Goal: Information Seeking & Learning: Learn about a topic

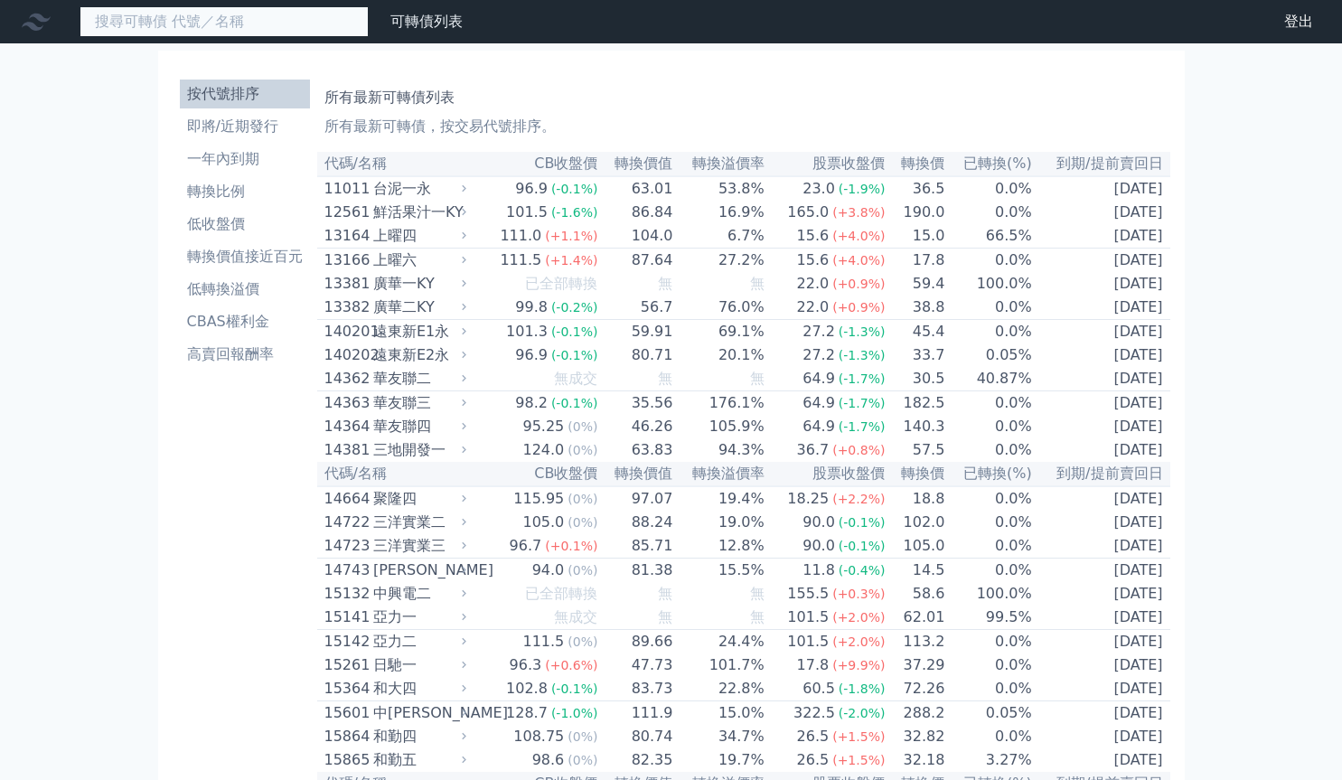
click at [316, 15] on input at bounding box center [224, 21] width 289 height 31
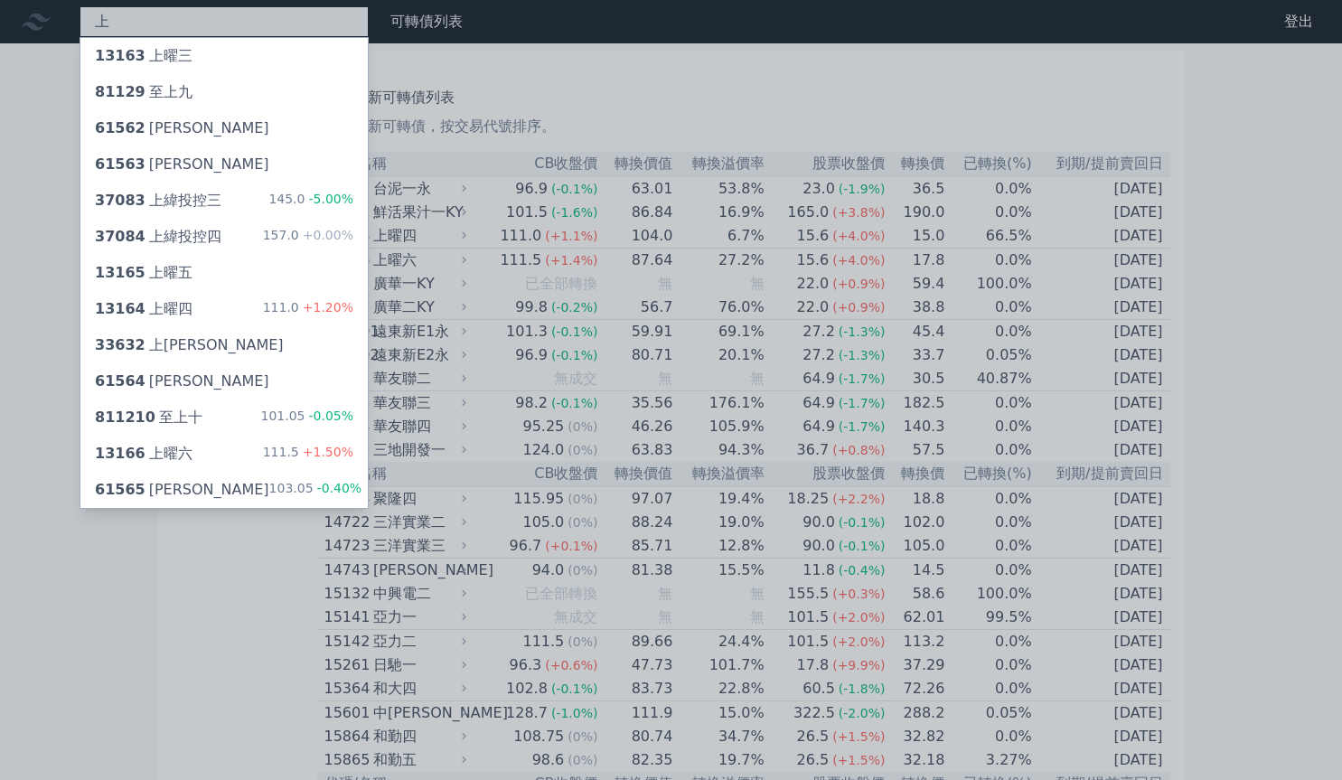
type input "上"
click at [1261, 257] on div at bounding box center [671, 390] width 1342 height 780
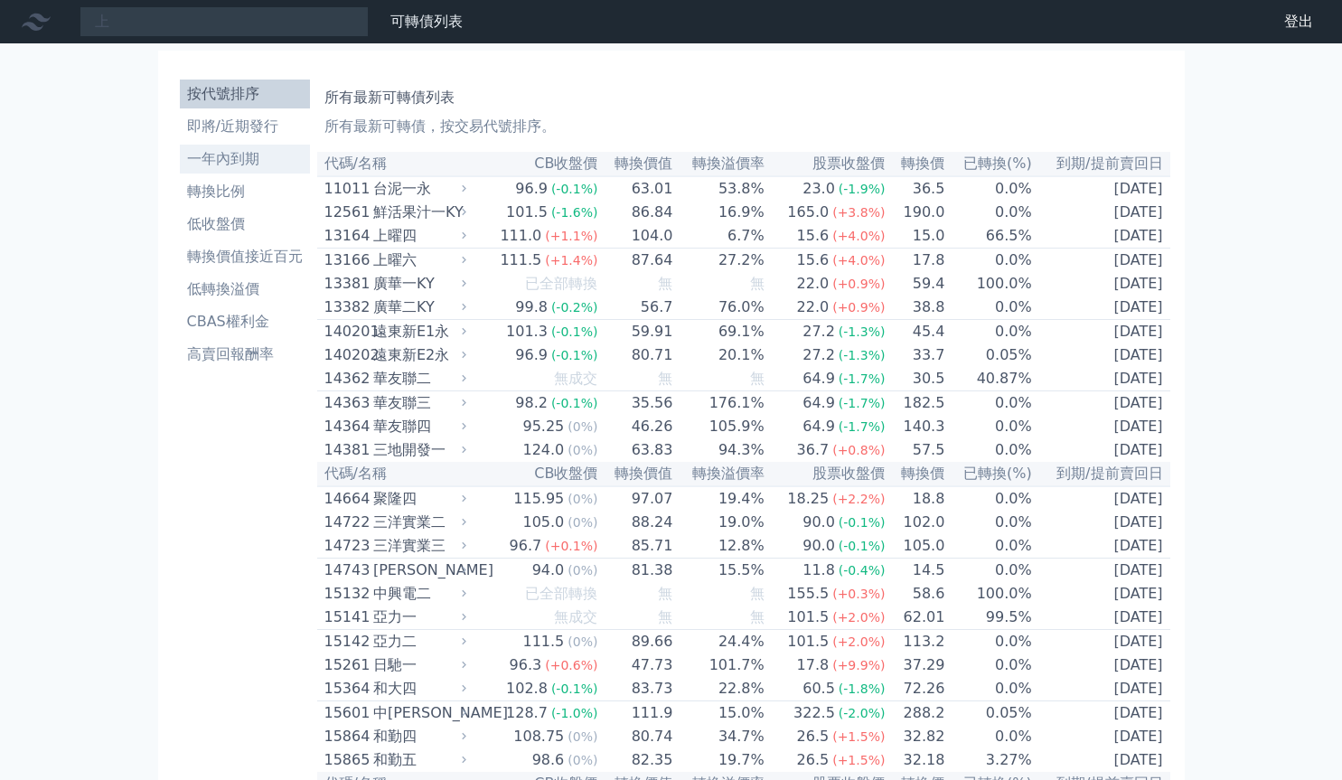
click at [263, 156] on li "一年內到期" at bounding box center [245, 159] width 130 height 22
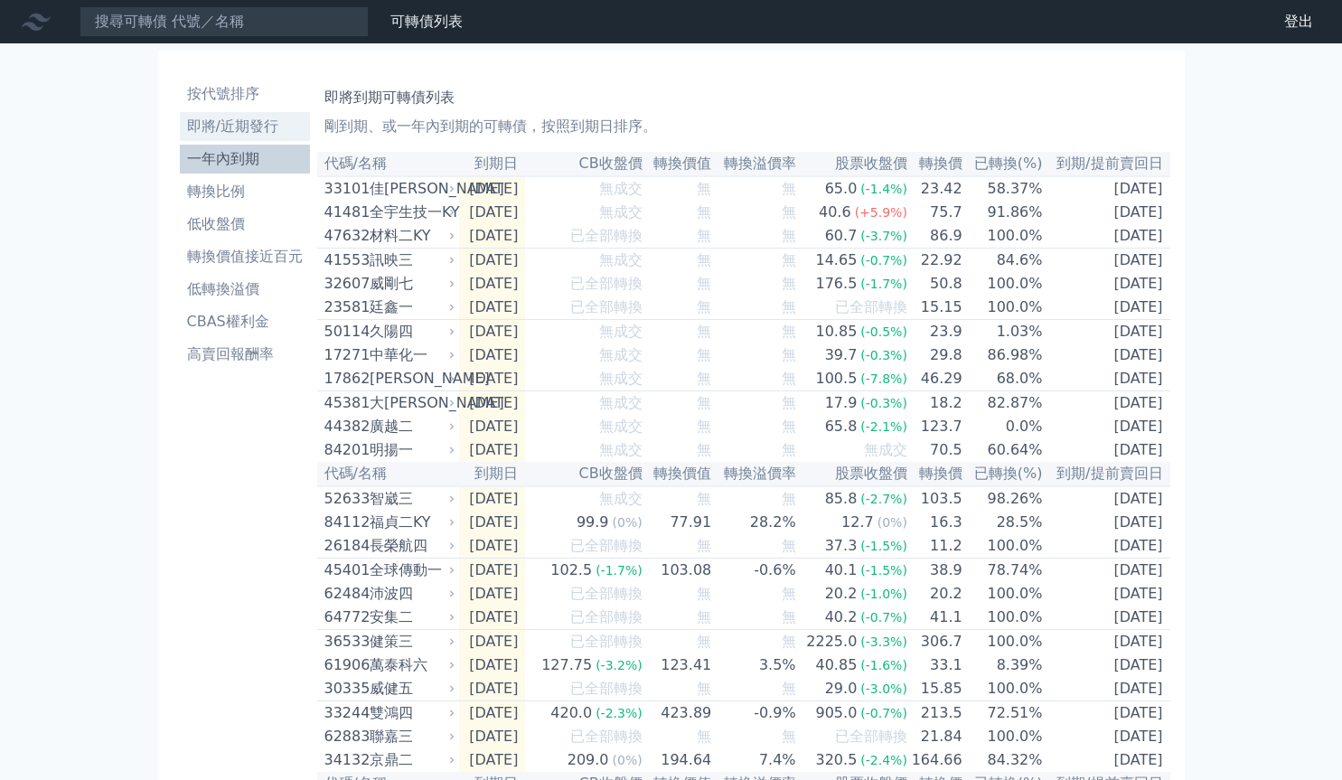
click at [248, 127] on li "即將/近期發行" at bounding box center [245, 127] width 130 height 22
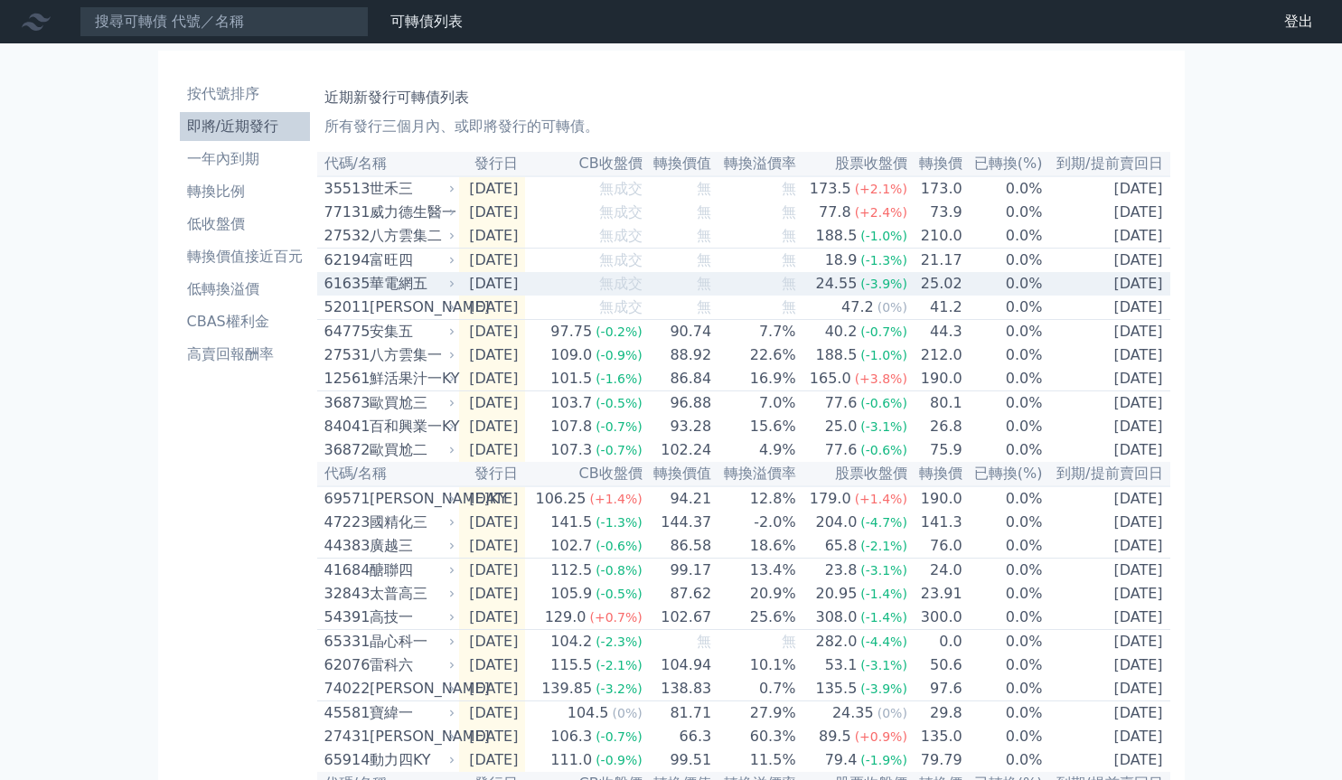
click at [427, 295] on div "華電網五" at bounding box center [411, 284] width 82 height 22
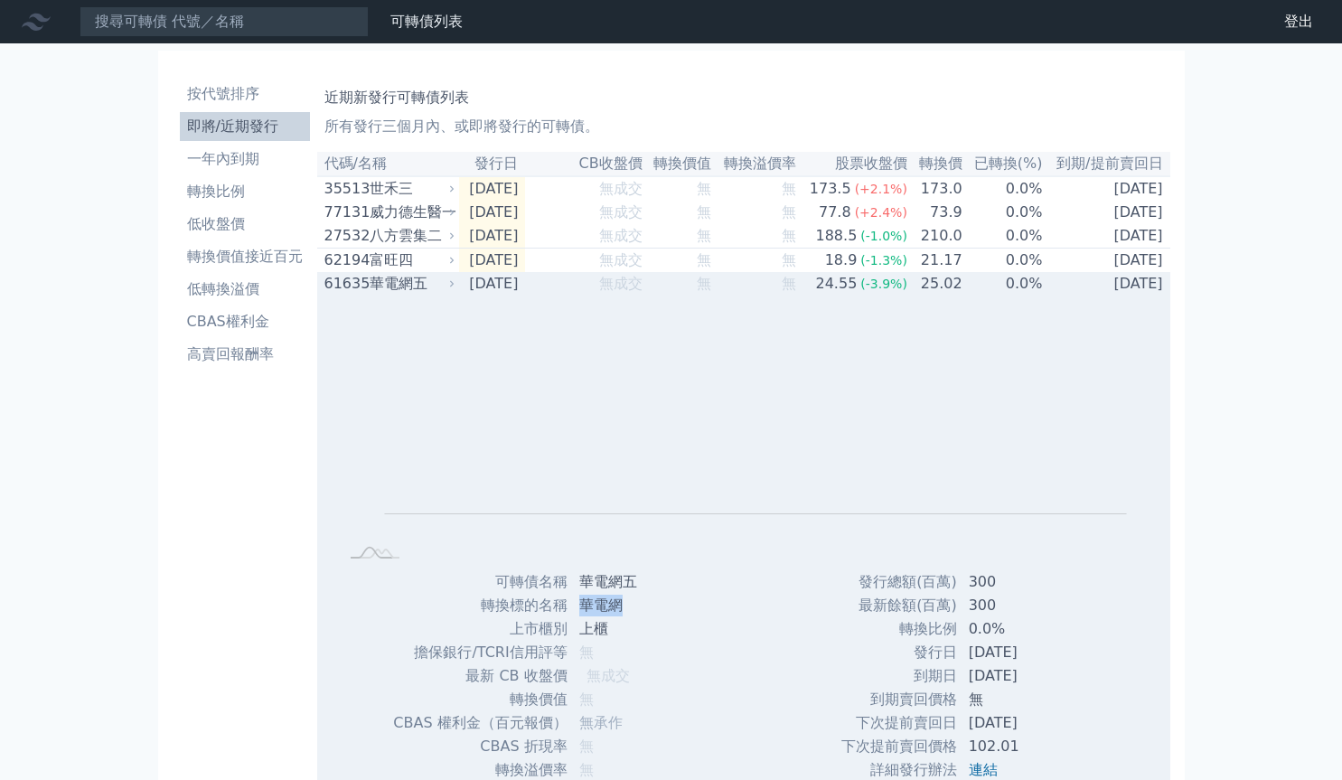
drag, startPoint x: 609, startPoint y: 619, endPoint x: 625, endPoint y: 618, distance: 15.4
click at [622, 617] on td "華電網" at bounding box center [629, 606] width 120 height 24
copy td "華電網"
click at [565, 295] on td "無成交" at bounding box center [584, 284] width 118 height 24
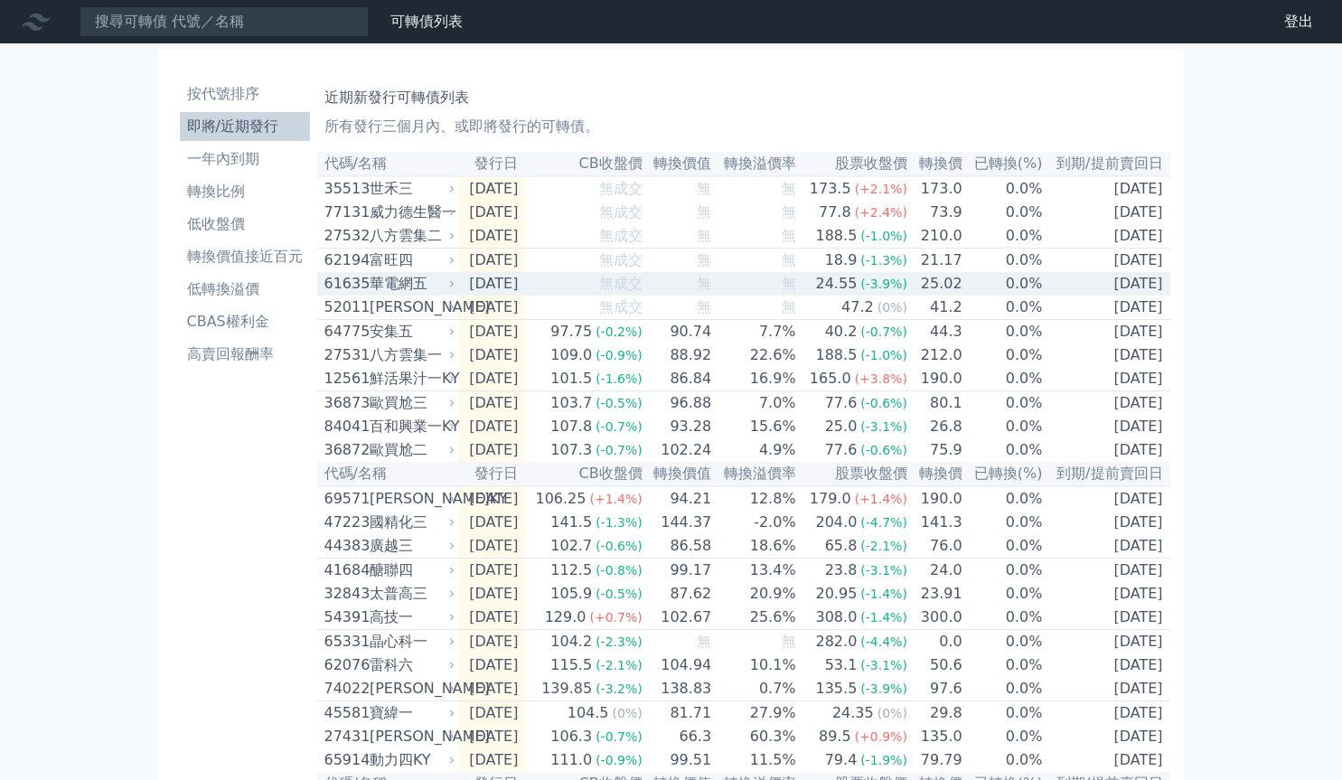
click at [419, 295] on div "華電網五" at bounding box center [411, 284] width 82 height 22
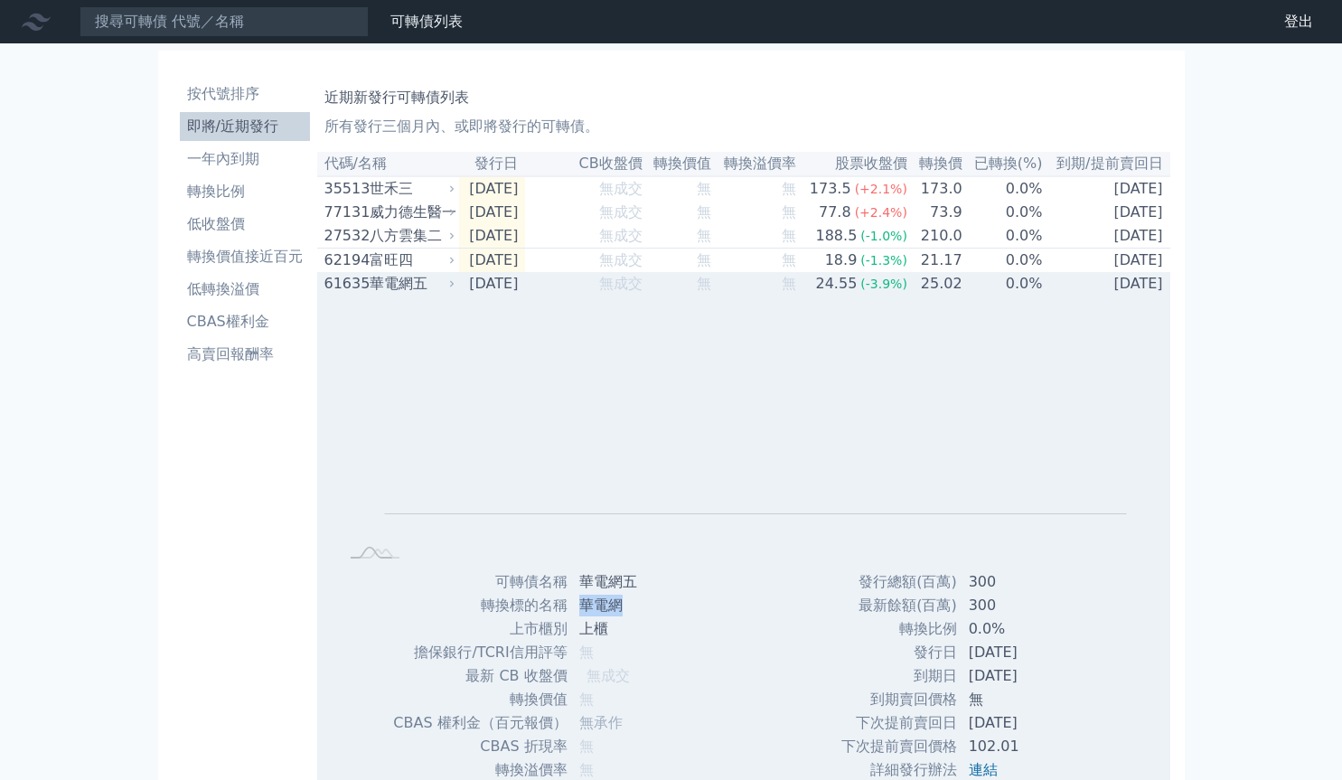
drag, startPoint x: 578, startPoint y: 616, endPoint x: 621, endPoint y: 617, distance: 43.4
click at [622, 617] on td "華電網" at bounding box center [629, 606] width 120 height 24
copy td "華電網"
click at [441, 294] on div "華電網五" at bounding box center [411, 284] width 82 height 22
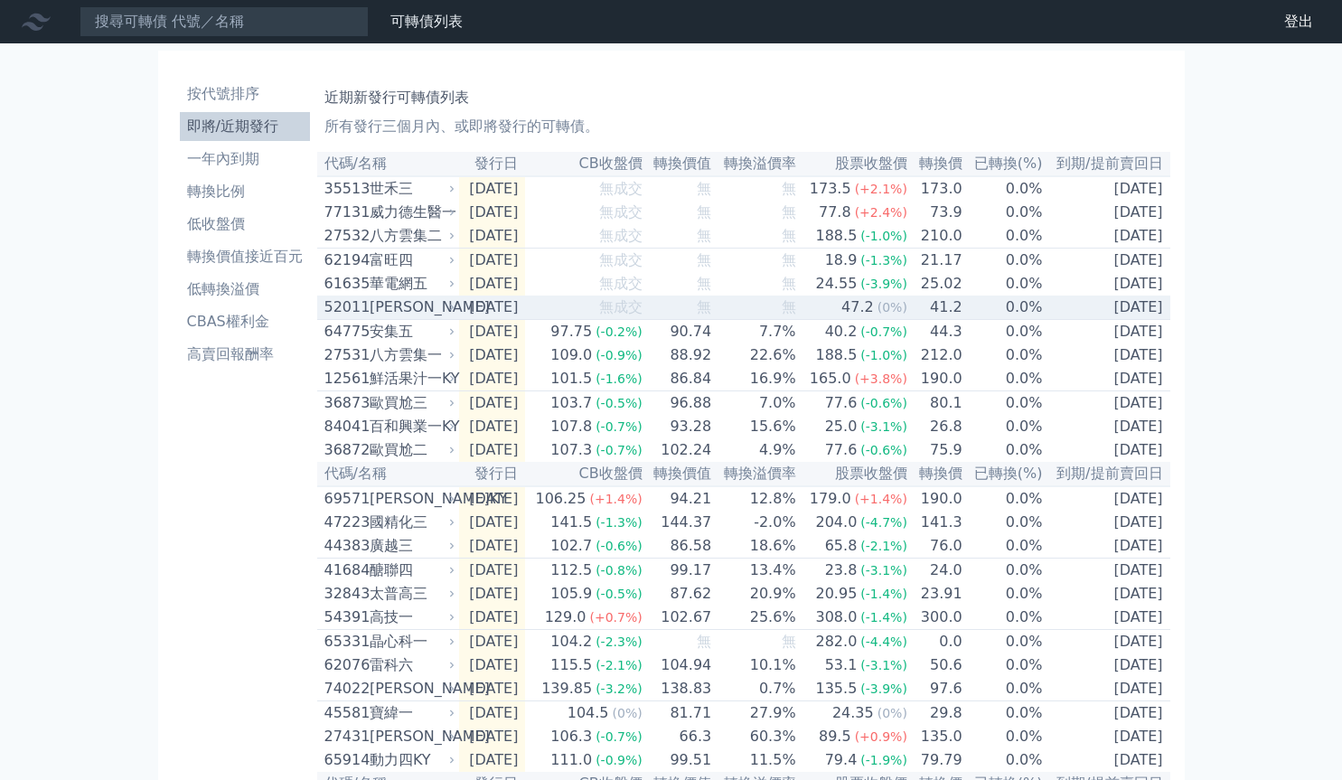
click at [411, 316] on div "[PERSON_NAME]" at bounding box center [411, 308] width 82 height 22
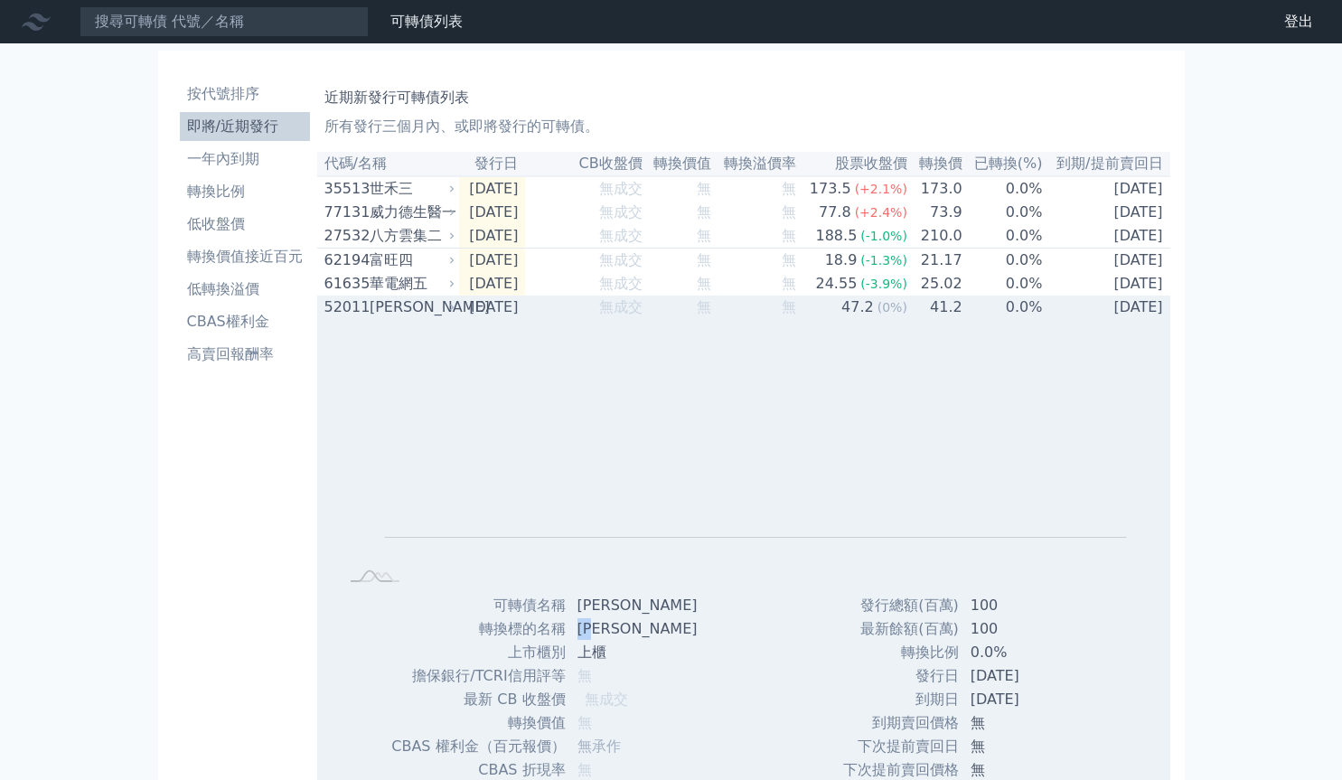
drag, startPoint x: 584, startPoint y: 635, endPoint x: 617, endPoint y: 643, distance: 34.4
click at [618, 639] on td "[PERSON_NAME]" at bounding box center [640, 629] width 146 height 24
copy td "[PERSON_NAME]"
click at [451, 313] on icon at bounding box center [452, 307] width 11 height 11
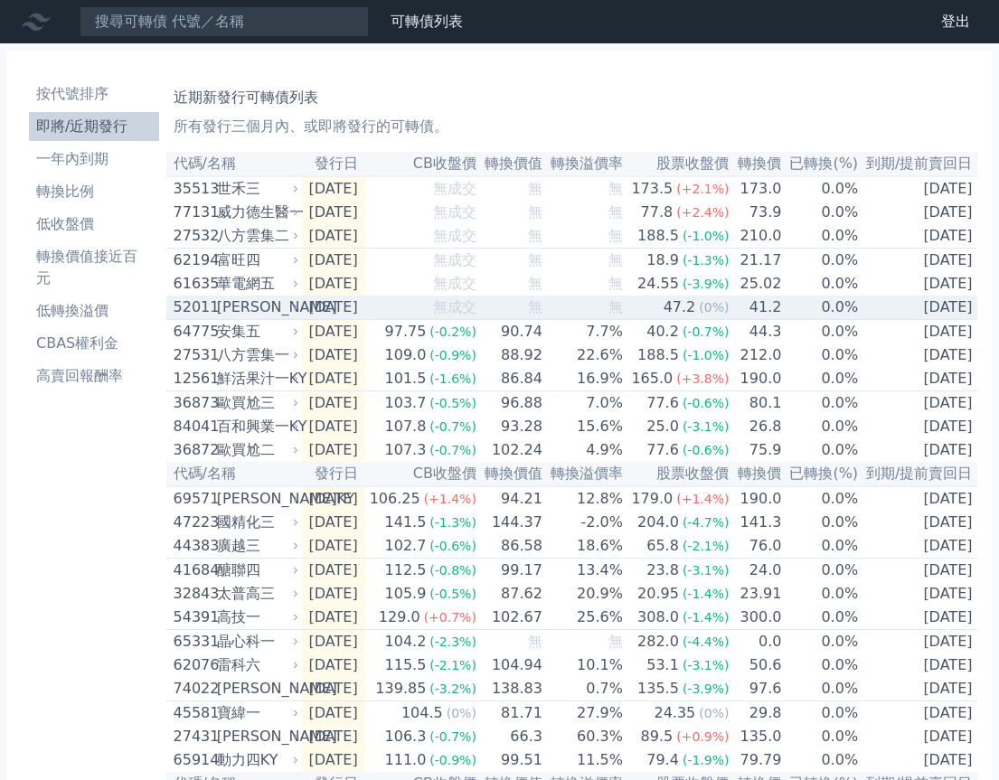
click at [266, 315] on div "[PERSON_NAME]" at bounding box center [256, 308] width 78 height 22
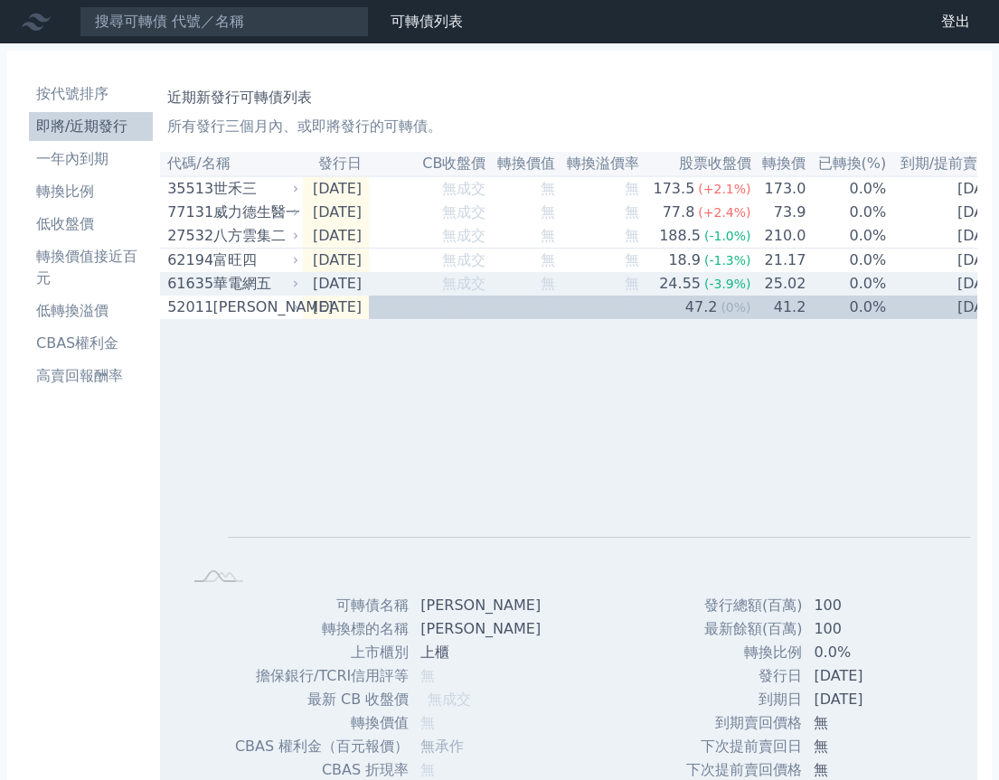
click at [278, 295] on div "華電網五" at bounding box center [254, 284] width 82 height 22
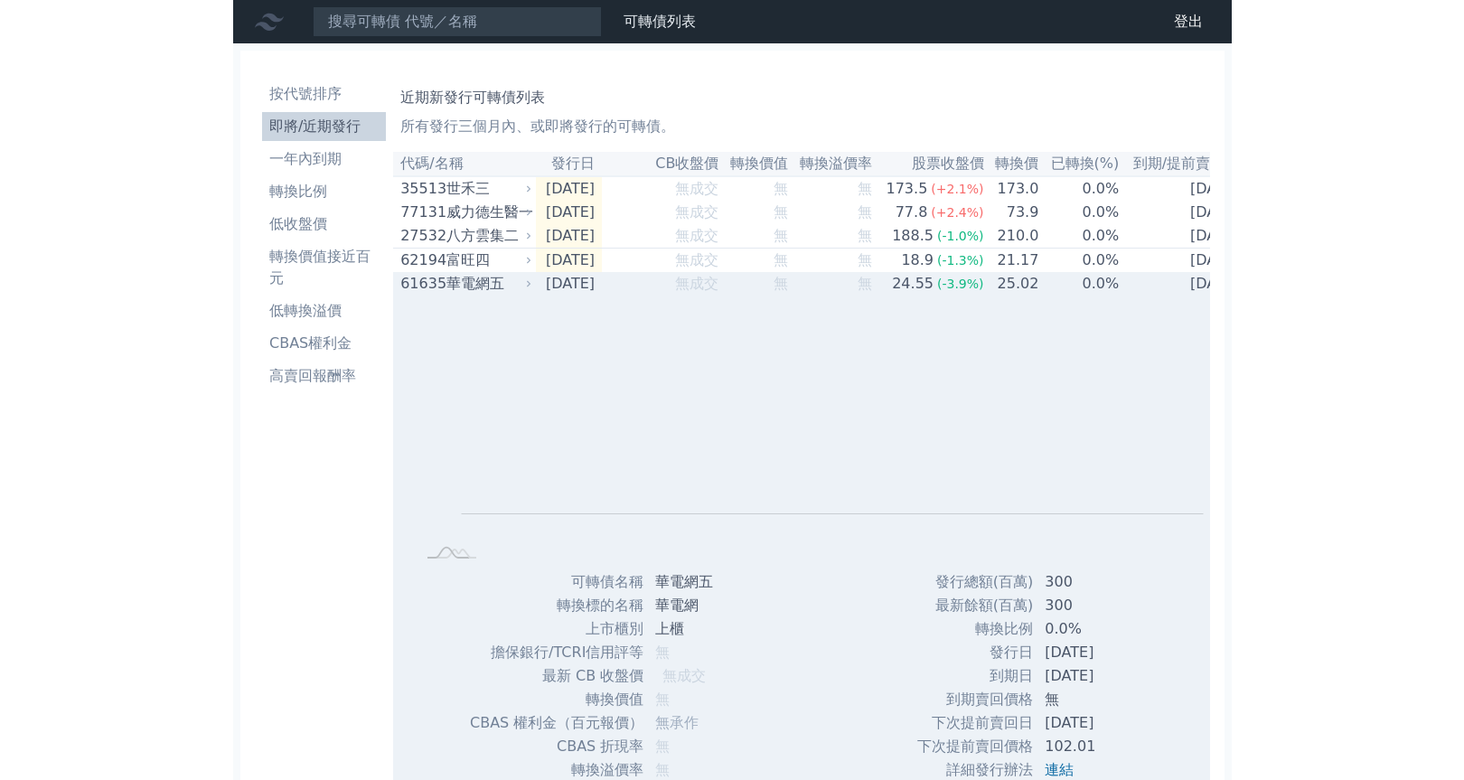
scroll to position [52, 0]
